Goal: Task Accomplishment & Management: Manage account settings

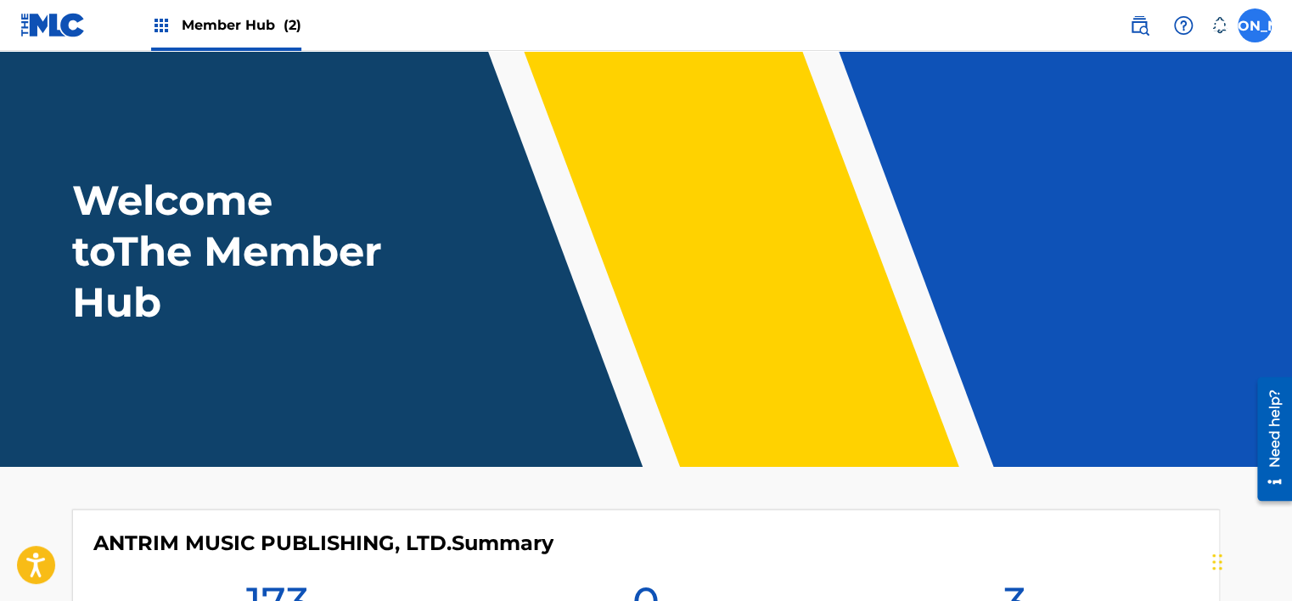
click at [1260, 24] on label at bounding box center [1255, 25] width 34 height 34
click at [1255, 25] on input "JO John Orr orrlaw@shaw.ca Notification Preferences Profile Log out" at bounding box center [1255, 25] width 0 height 0
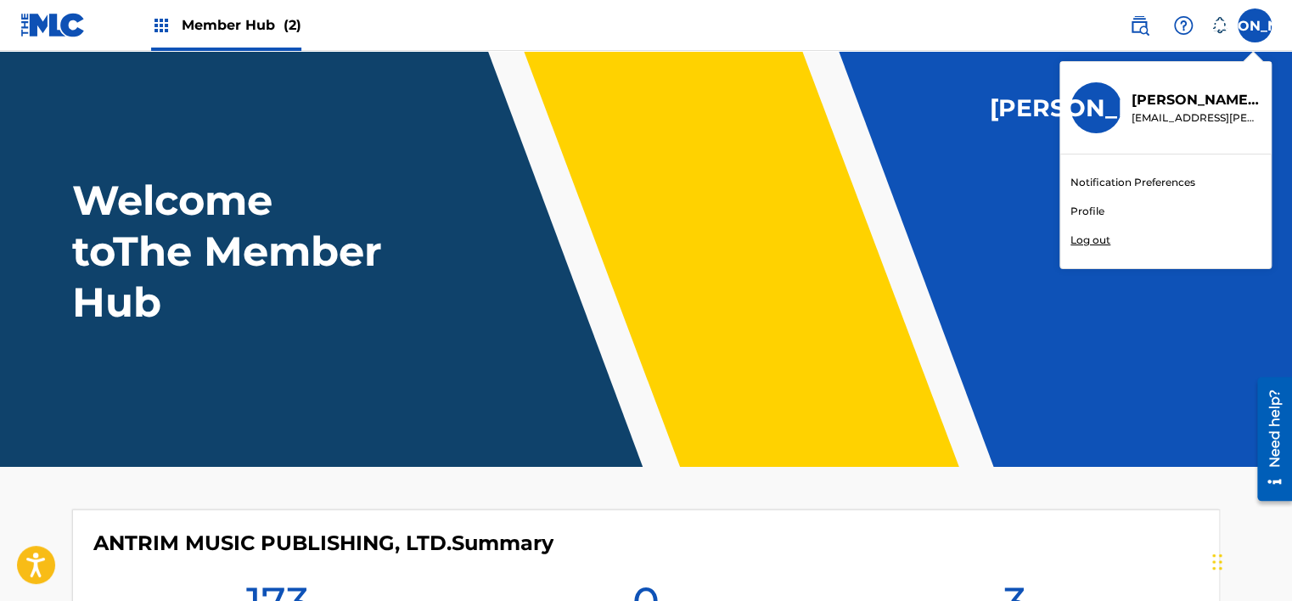
click at [1108, 241] on p "Log out" at bounding box center [1091, 240] width 40 height 15
click at [1255, 25] on input "JO John Orr orrlaw@shaw.ca Notification Preferences Profile Log out" at bounding box center [1255, 25] width 0 height 0
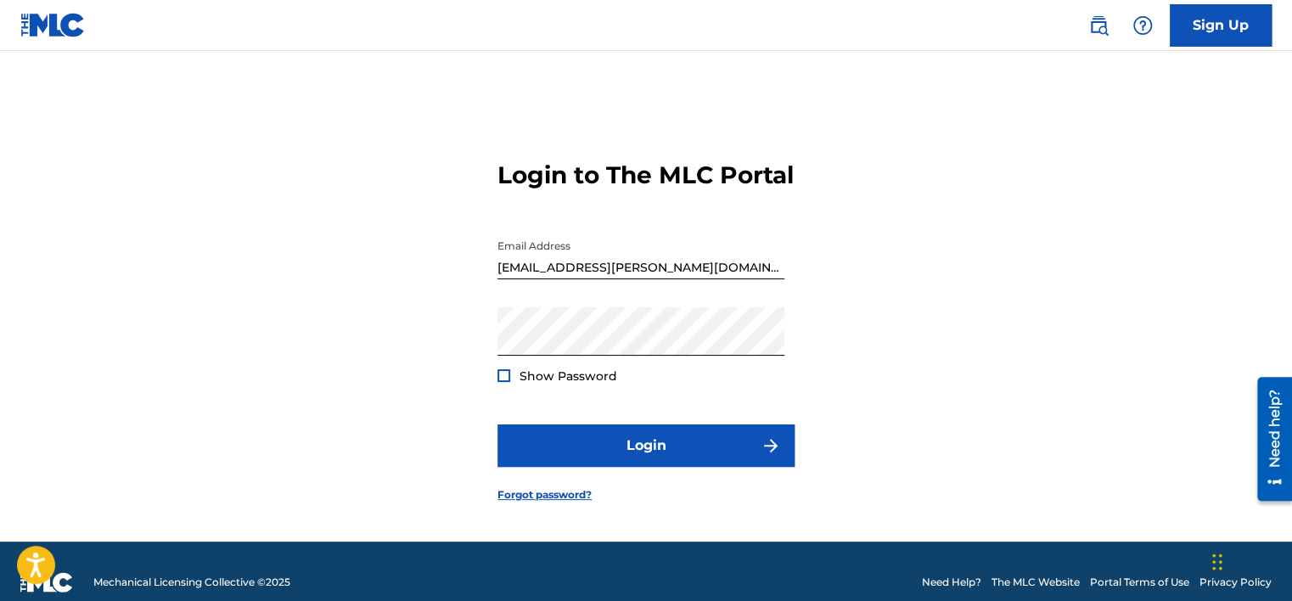
click at [616, 279] on input "[EMAIL_ADDRESS][PERSON_NAME][DOMAIN_NAME]" at bounding box center [641, 255] width 287 height 48
type input "o"
type input "Georgemillar@shaw.ca"
click at [847, 402] on div "Login to The MLC Portal Email Address Georgemillar@shaw.ca Password Show Passwo…" at bounding box center [646, 317] width 1189 height 448
click at [498, 382] on div at bounding box center [504, 375] width 13 height 13
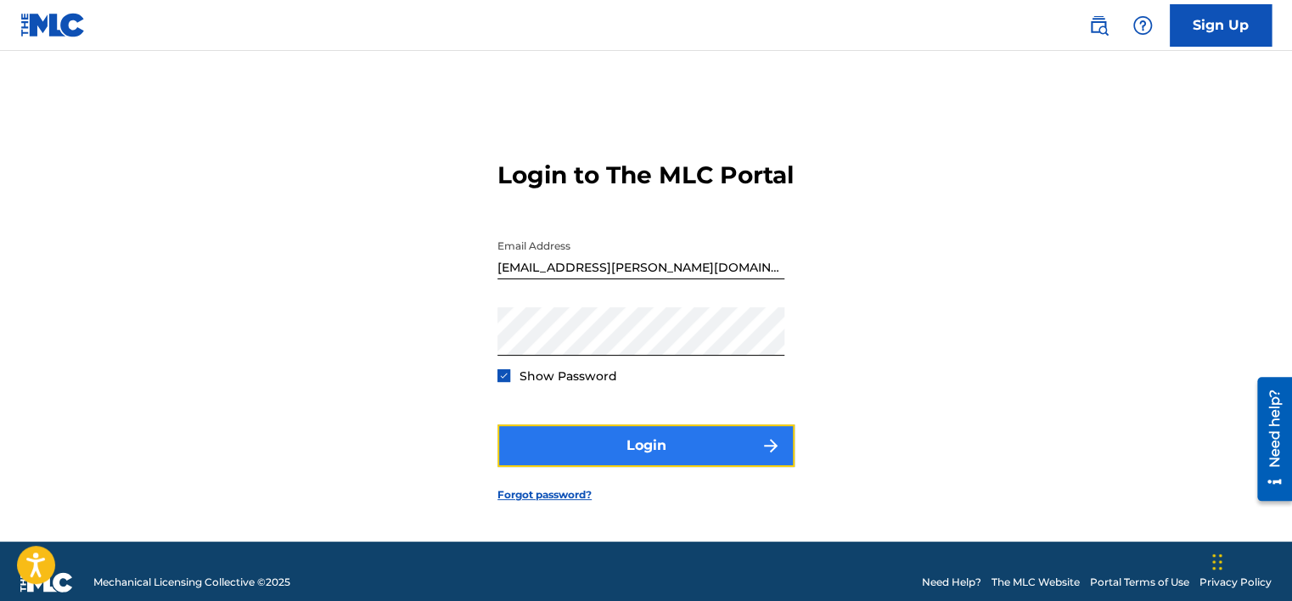
click at [642, 462] on button "Login" at bounding box center [646, 446] width 297 height 42
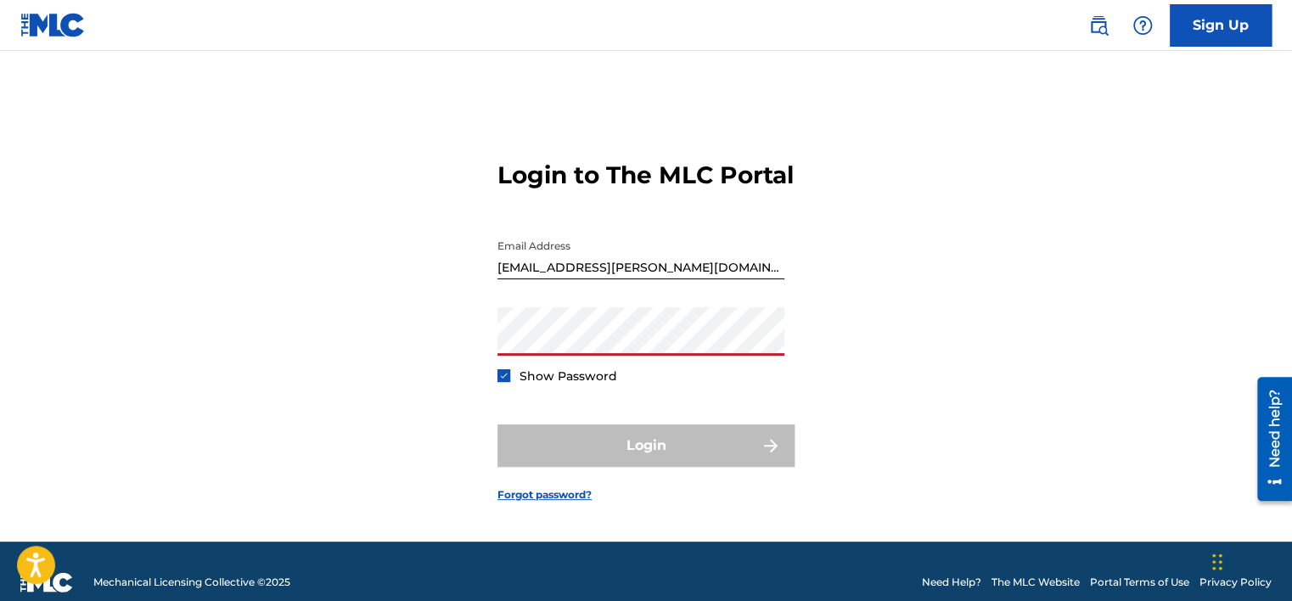
click at [794, 363] on form "Login to The MLC Portal Email Address Georgemillar@shaw.ca Password Show Passwo…" at bounding box center [646, 317] width 297 height 448
click at [548, 503] on link "Forgot password?" at bounding box center [545, 494] width 94 height 15
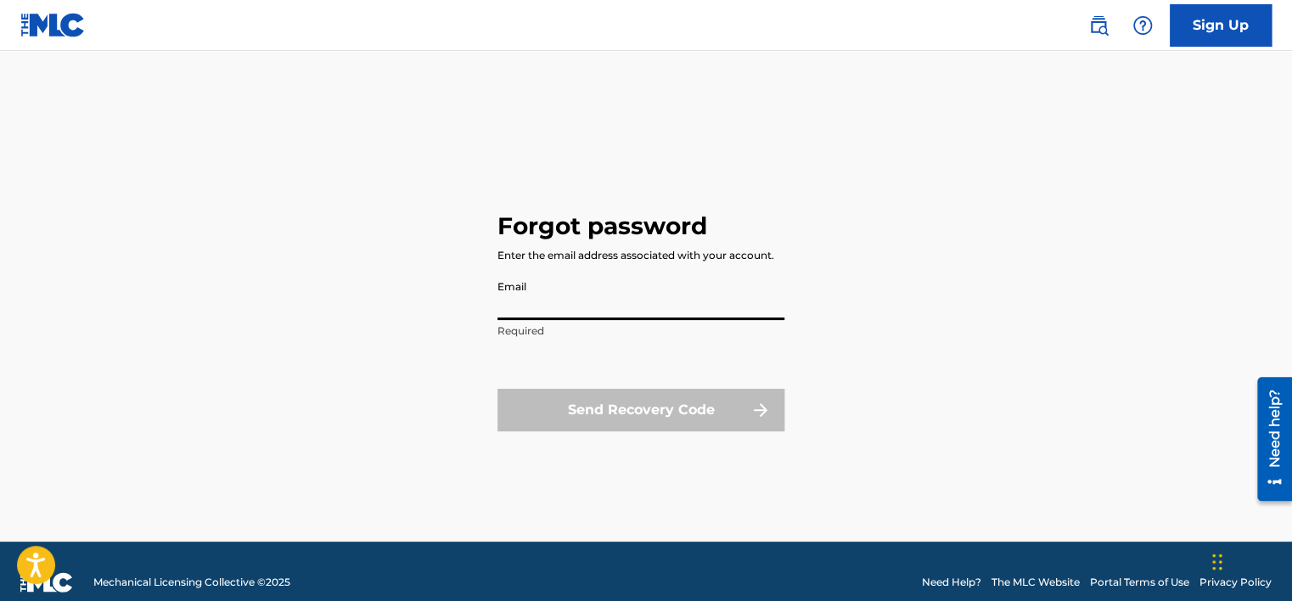
click at [503, 311] on input "Email" at bounding box center [641, 296] width 287 height 48
type input "[EMAIL_ADDRESS][PERSON_NAME][DOMAIN_NAME]"
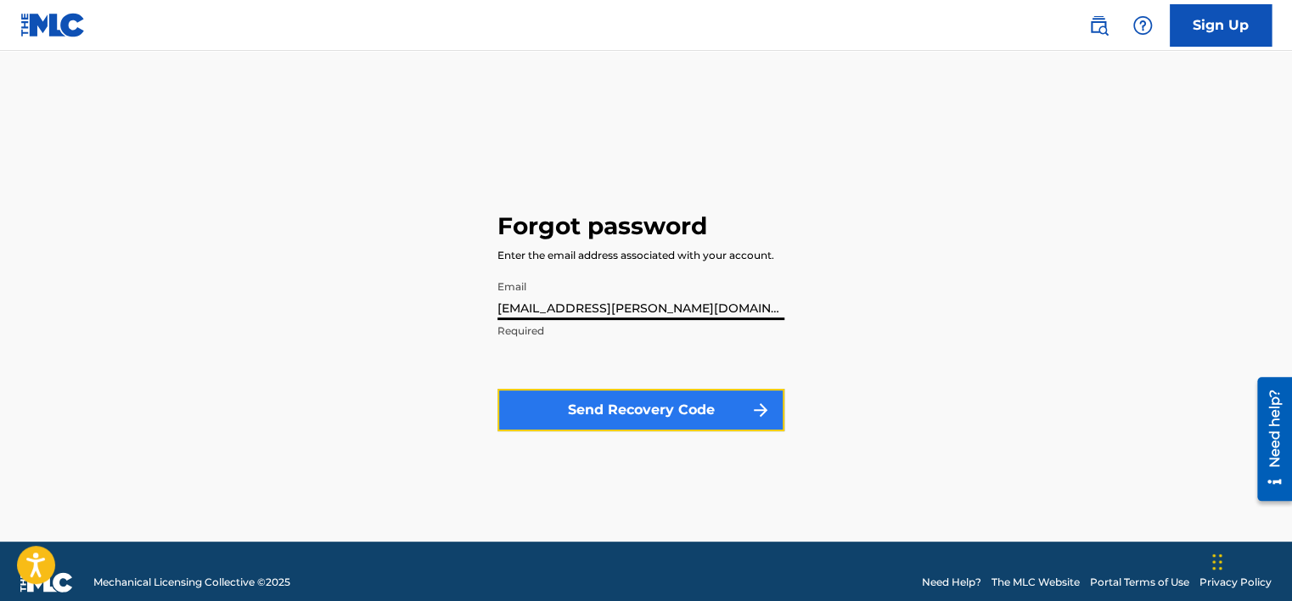
click at [634, 404] on button "Send Recovery Code" at bounding box center [641, 410] width 287 height 42
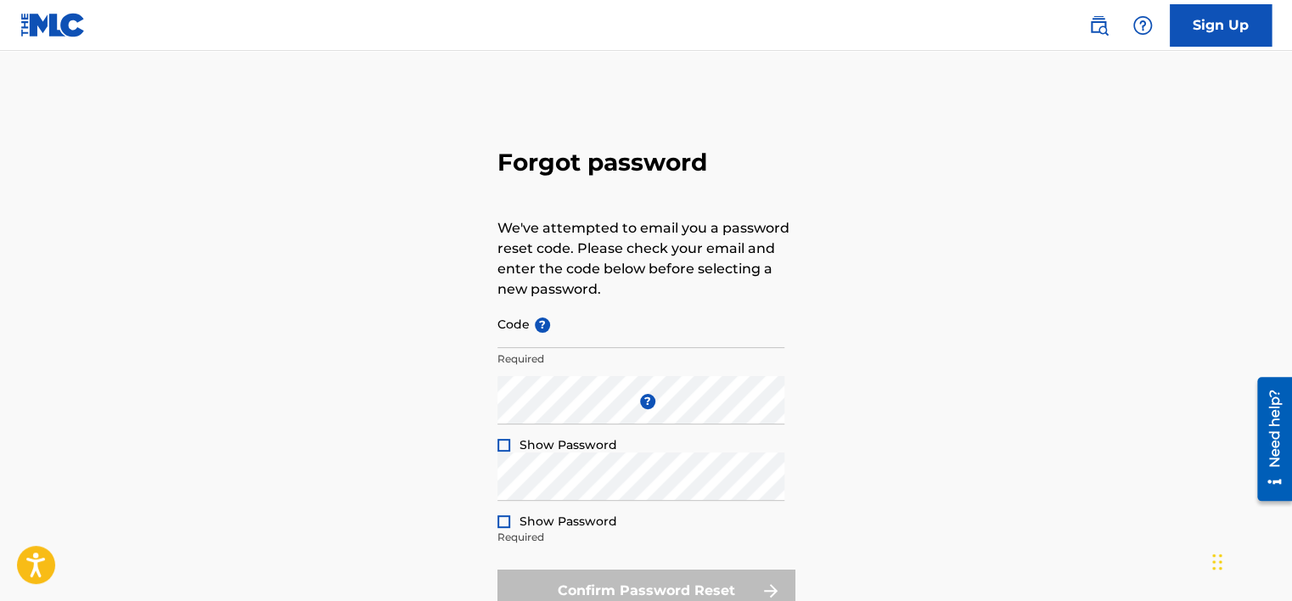
type input "[EMAIL_ADDRESS][PERSON_NAME][DOMAIN_NAME]"
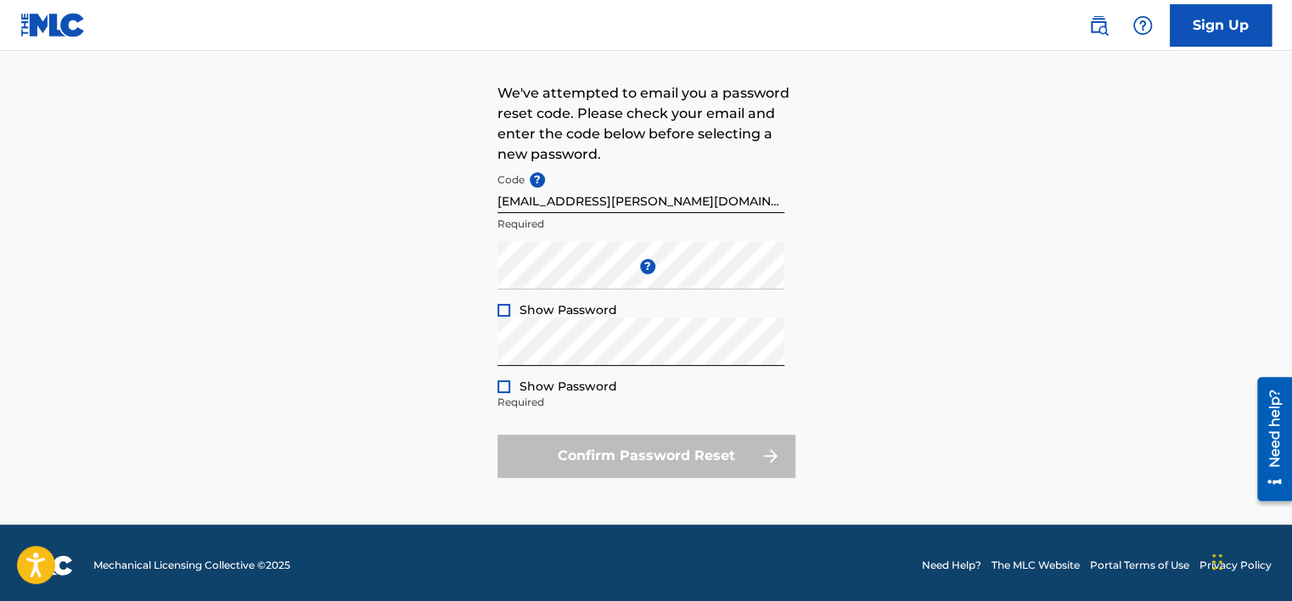
scroll to position [139, 0]
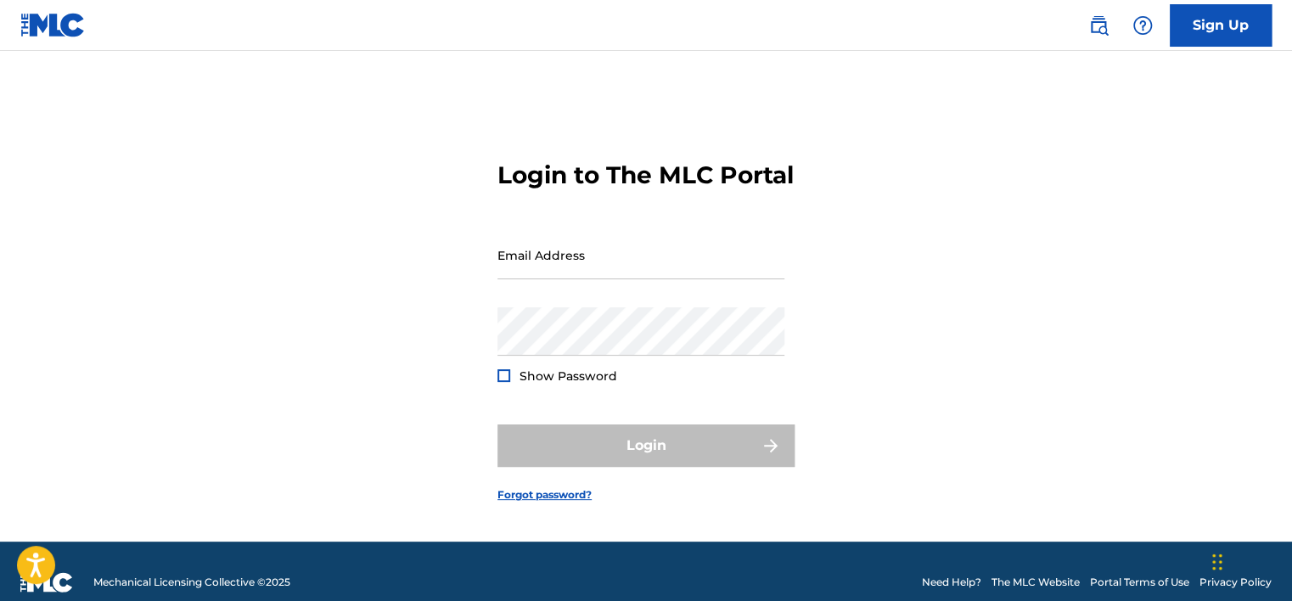
type input "[EMAIL_ADDRESS][PERSON_NAME][DOMAIN_NAME]"
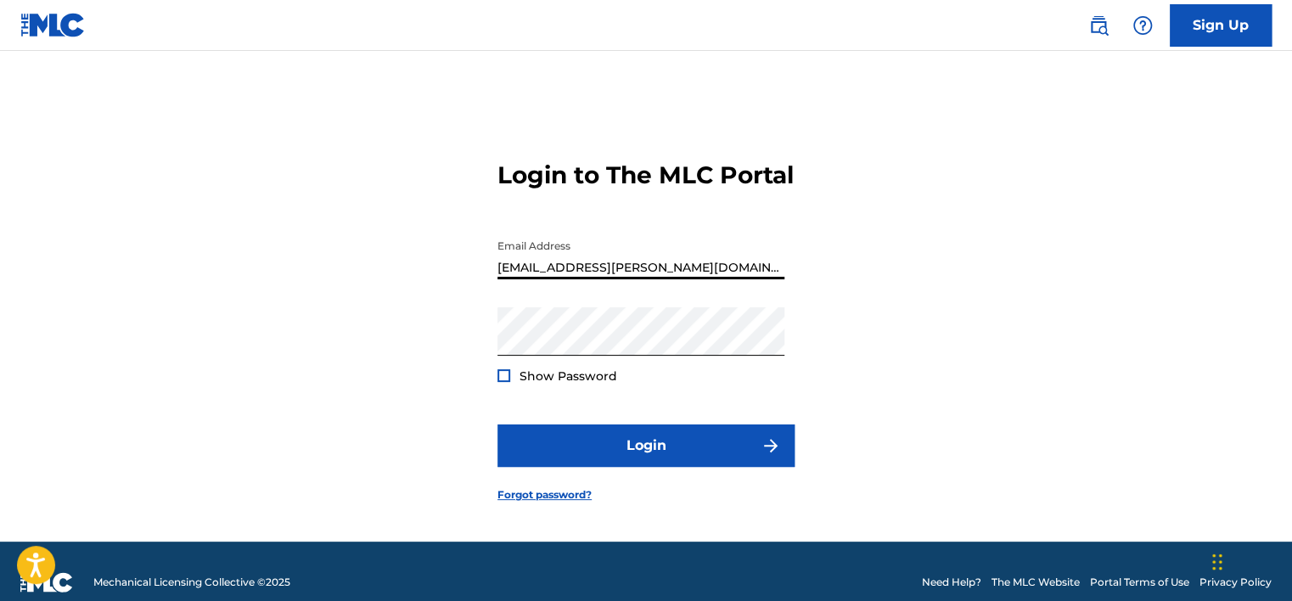
click at [604, 279] on input "[EMAIL_ADDRESS][PERSON_NAME][DOMAIN_NAME]" at bounding box center [641, 255] width 287 height 48
click at [859, 357] on div "Login to The MLC Portal Email Address [EMAIL_ADDRESS][PERSON_NAME][DOMAIN_NAME]…" at bounding box center [646, 317] width 1189 height 448
